Goal: Task Accomplishment & Management: Use online tool/utility

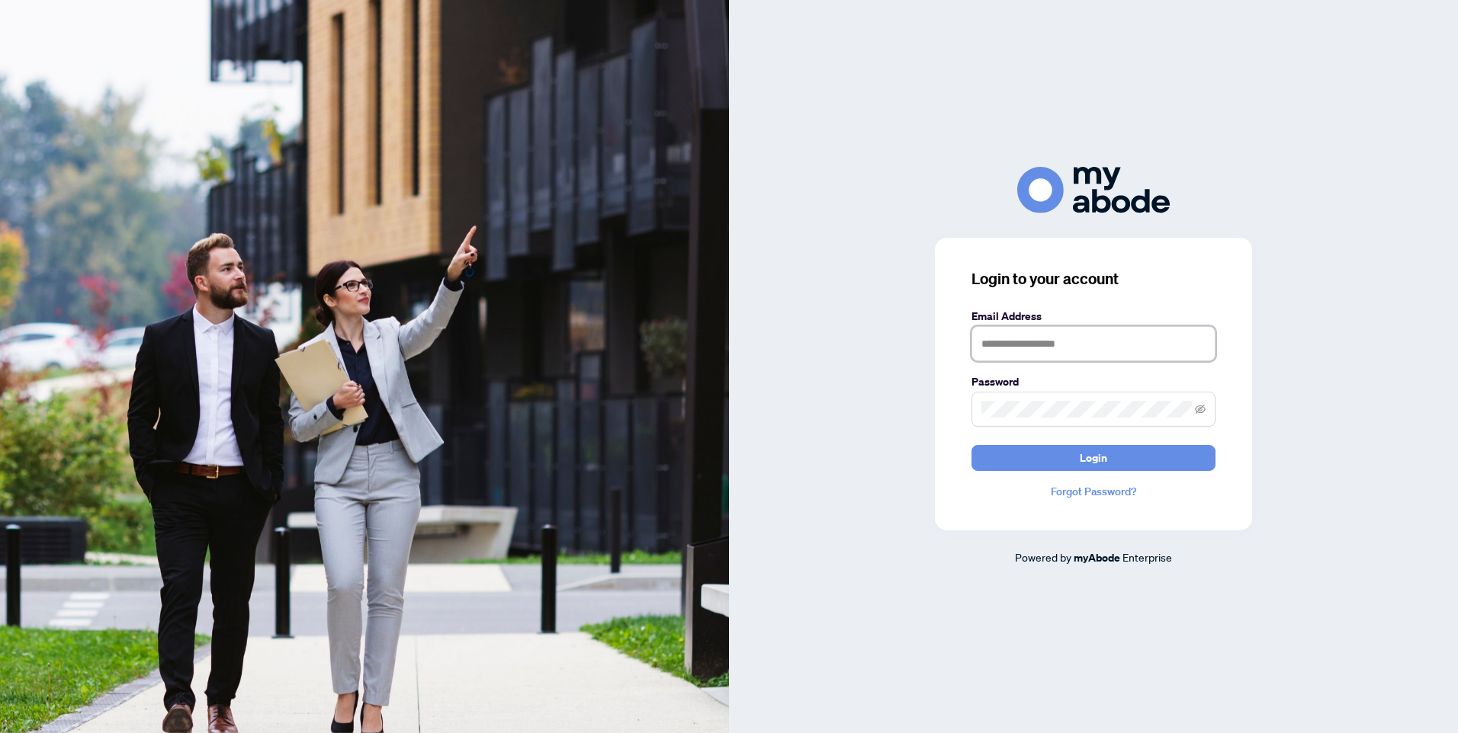
click at [1008, 343] on input "text" at bounding box center [1093, 343] width 244 height 35
type input "**********"
click at [999, 399] on span at bounding box center [1093, 409] width 244 height 35
click at [971, 445] on button "Login" at bounding box center [1093, 458] width 244 height 26
click at [1194, 404] on span at bounding box center [1093, 409] width 244 height 35
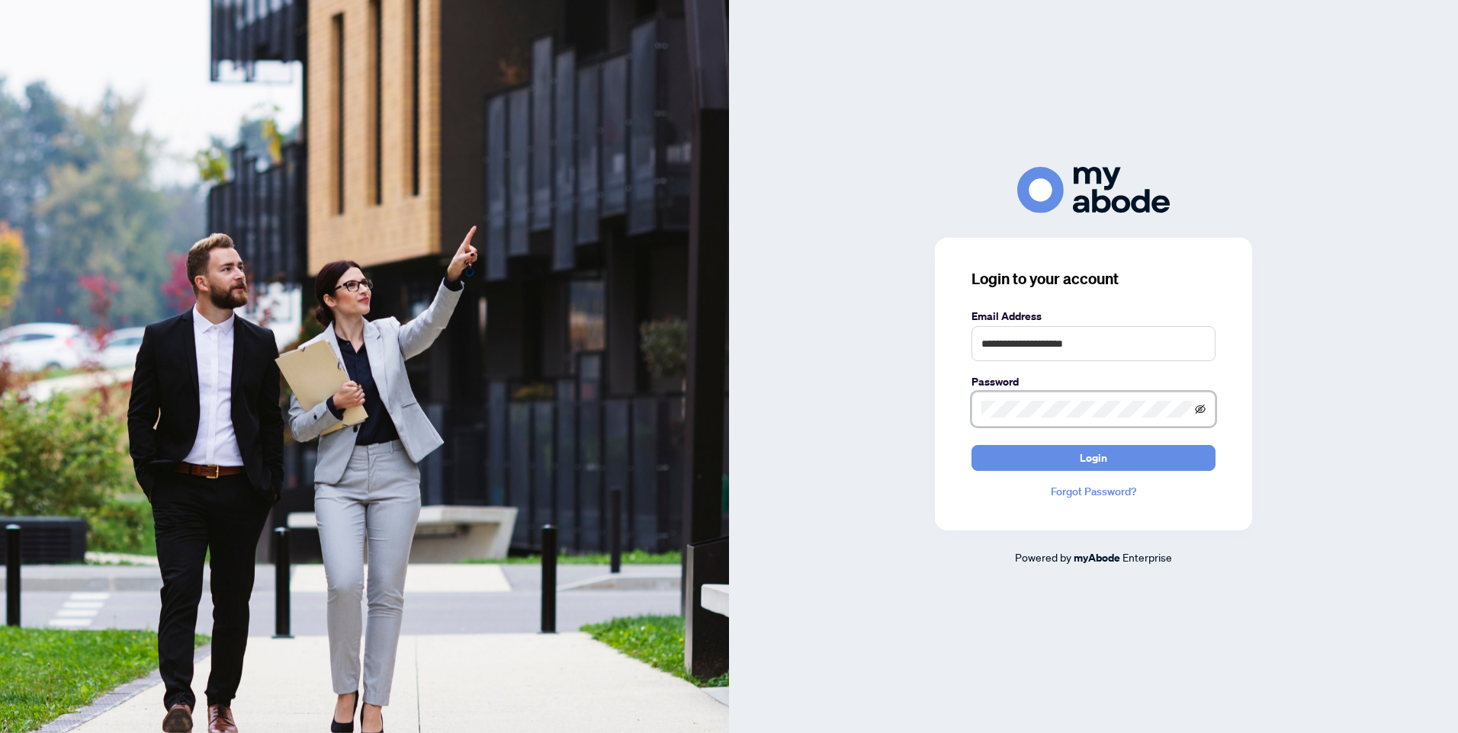
click at [1201, 411] on icon "eye-invisible" at bounding box center [1200, 410] width 3 height 3
click at [1125, 460] on button "Login" at bounding box center [1093, 458] width 244 height 26
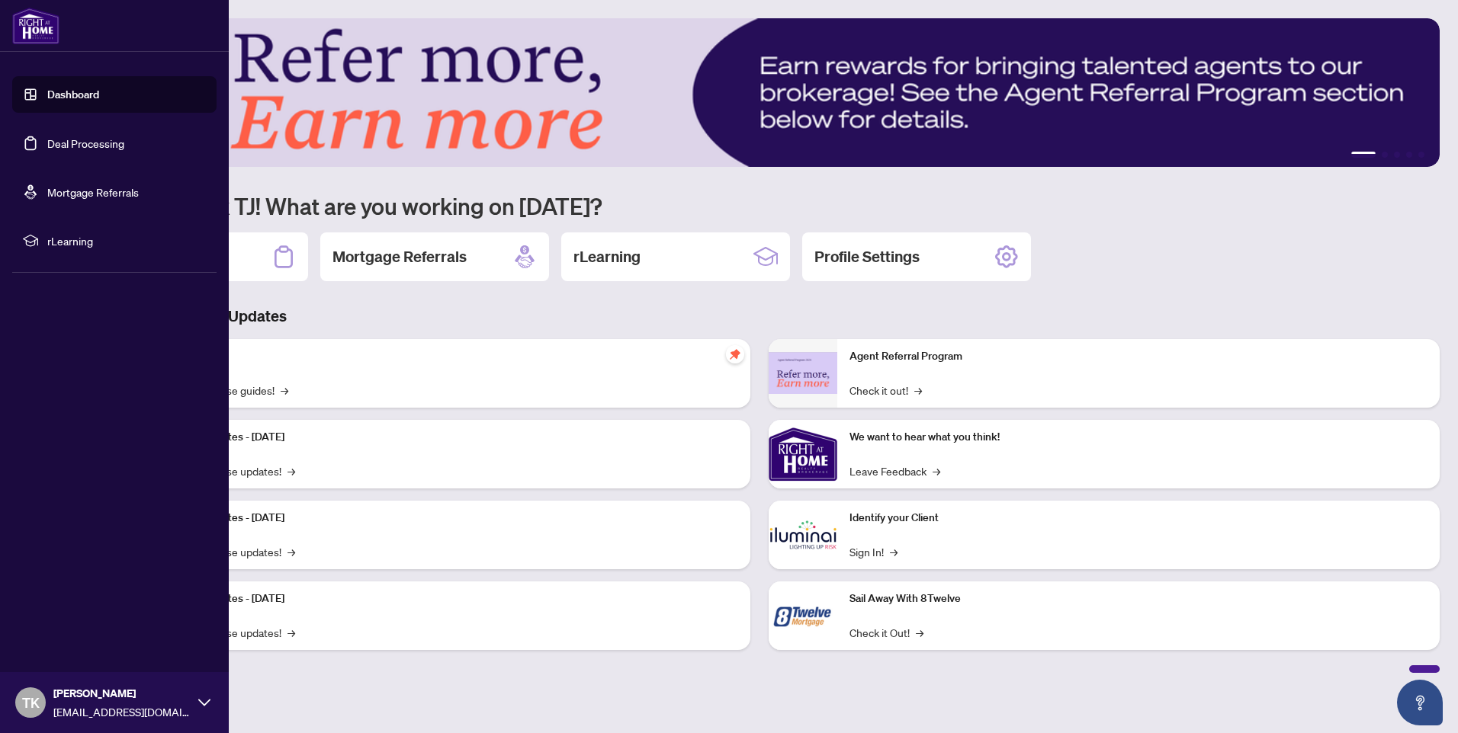
click at [79, 91] on link "Dashboard" at bounding box center [73, 95] width 52 height 14
click at [79, 95] on link "Dashboard" at bounding box center [73, 95] width 52 height 14
click at [85, 147] on link "Deal Processing" at bounding box center [85, 143] width 77 height 14
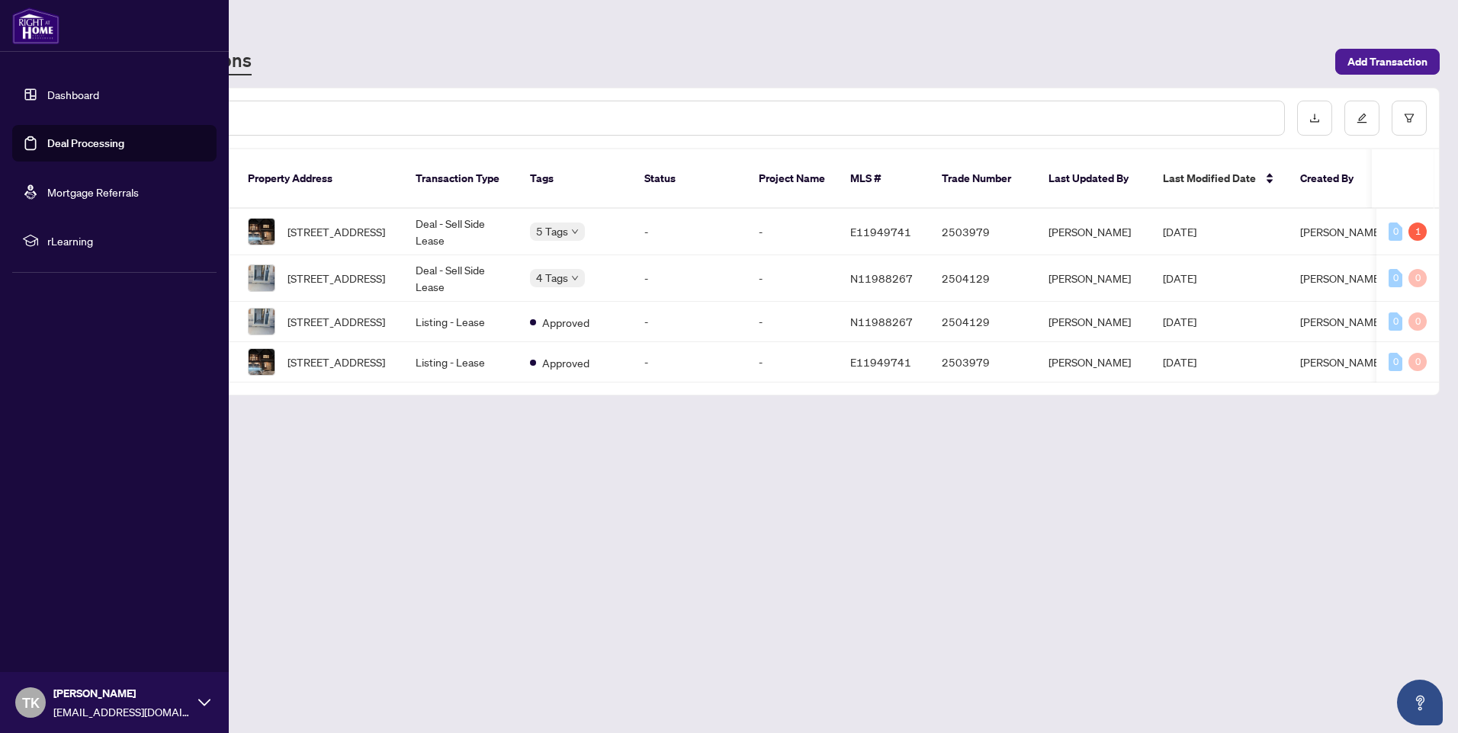
click at [47, 94] on link "Dashboard" at bounding box center [73, 95] width 52 height 14
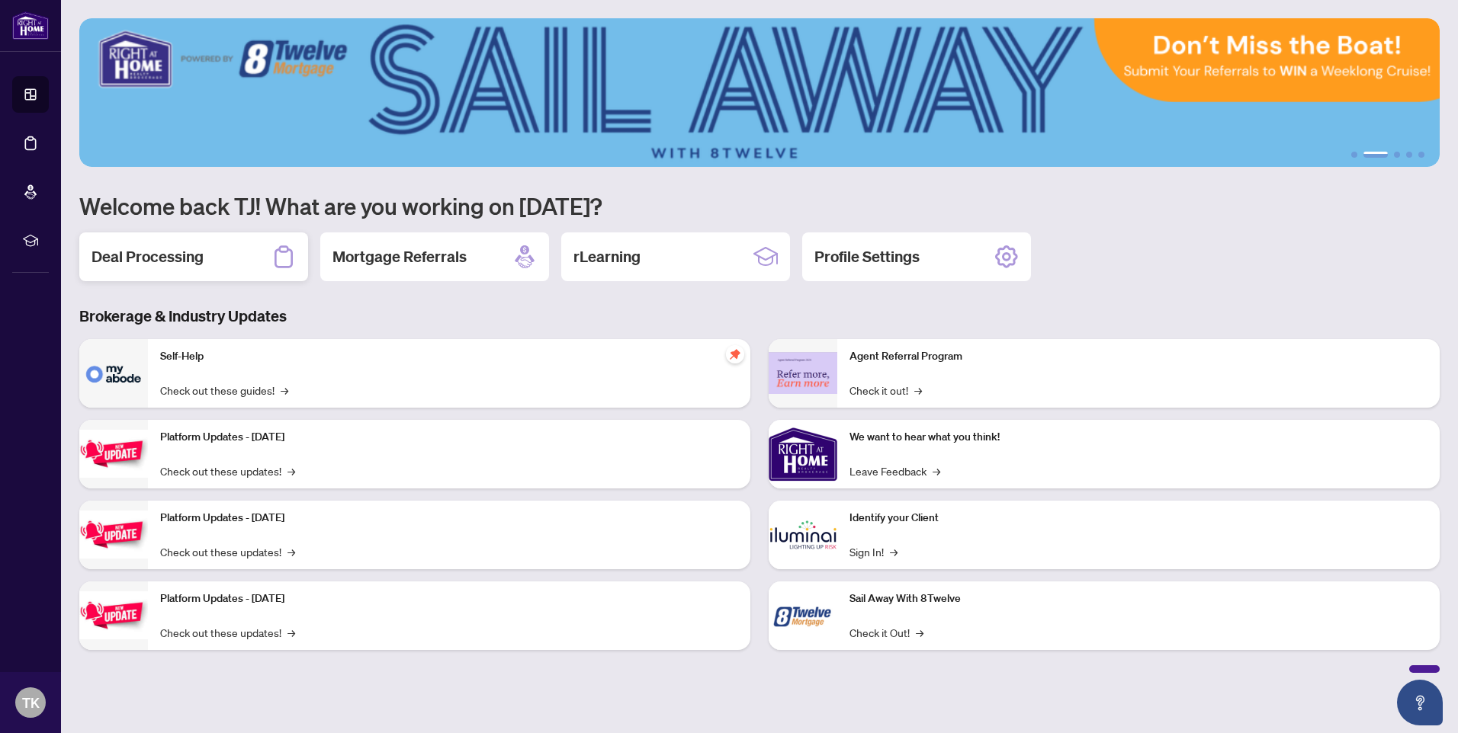
click at [280, 256] on icon at bounding box center [283, 257] width 24 height 24
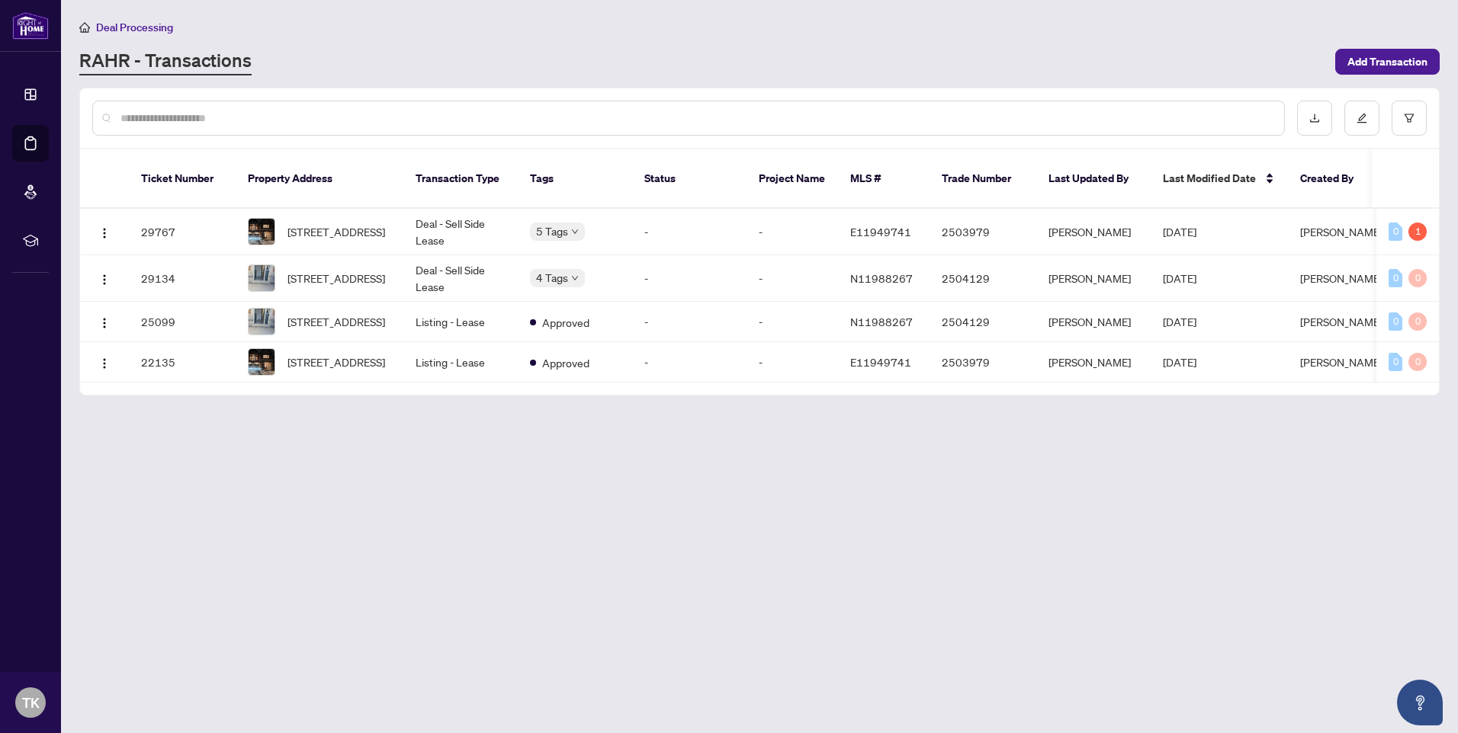
click at [123, 28] on span "Deal Processing" at bounding box center [134, 28] width 77 height 14
click at [126, 56] on link "RAHR - Transactions" at bounding box center [165, 61] width 172 height 27
click at [179, 59] on link "RAHR - Transactions" at bounding box center [165, 61] width 172 height 27
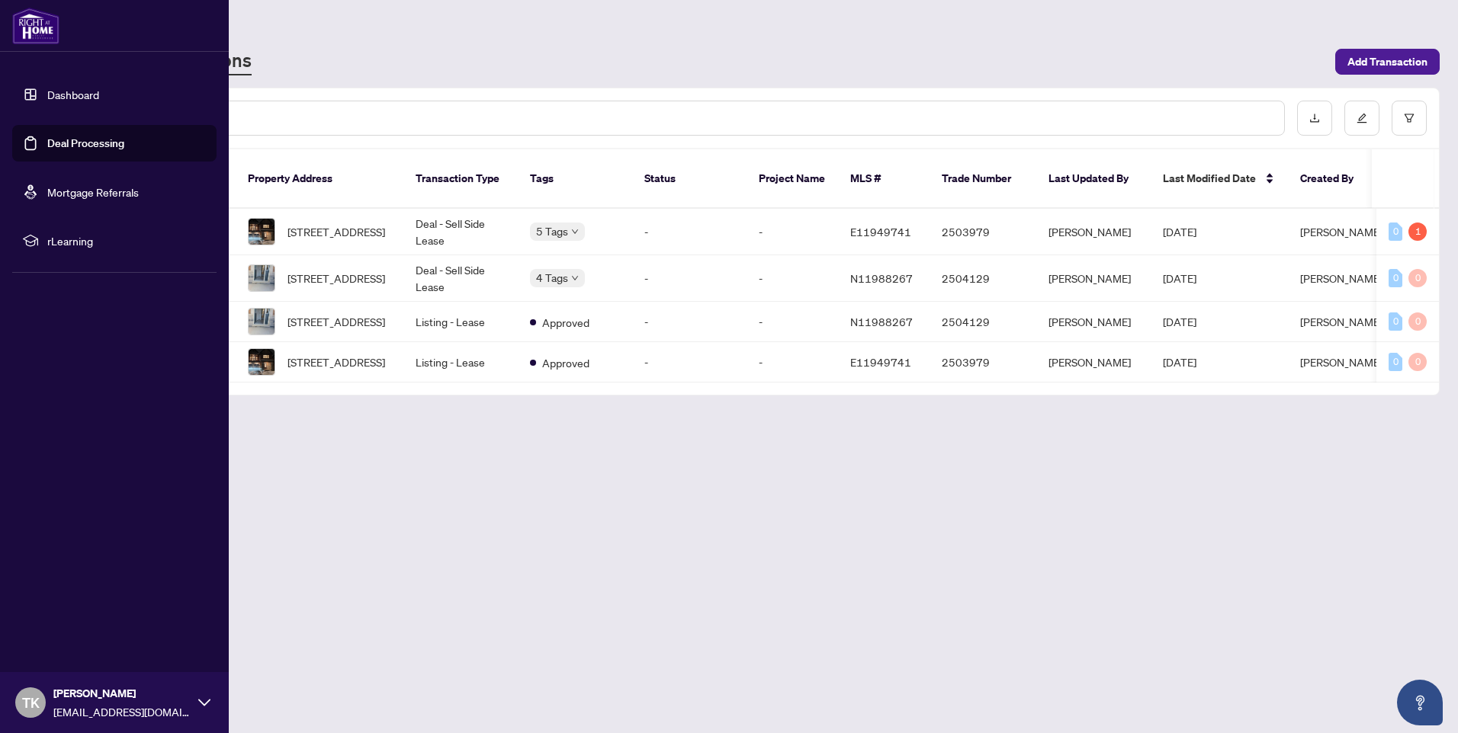
click at [54, 90] on link "Dashboard" at bounding box center [73, 95] width 52 height 14
